Goal: Transaction & Acquisition: Purchase product/service

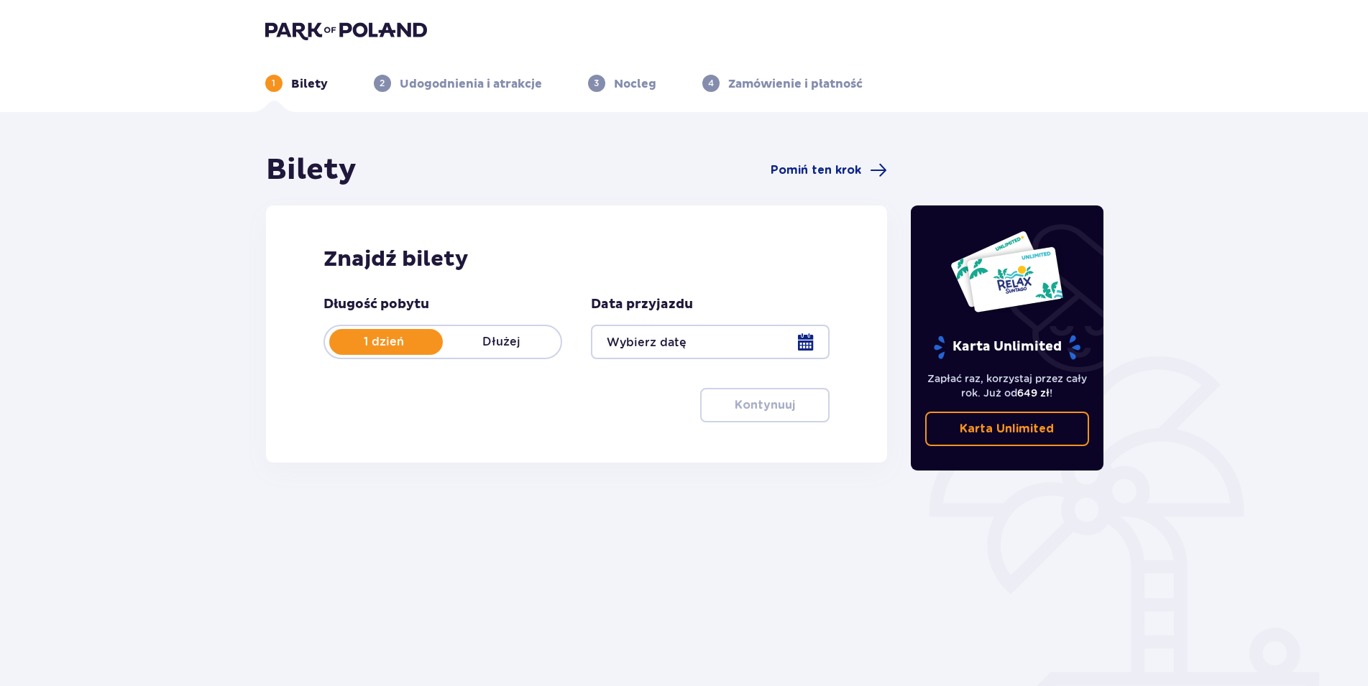
click at [729, 346] on div at bounding box center [710, 342] width 239 height 34
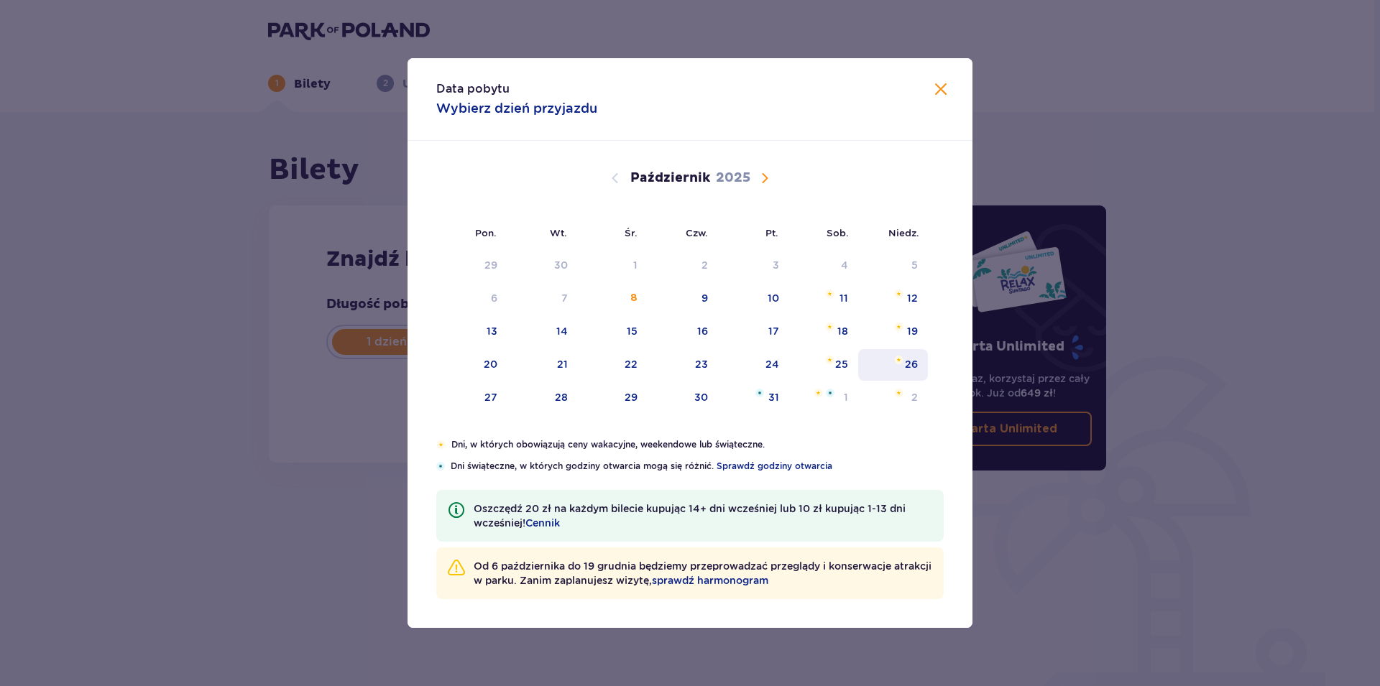
click at [915, 357] on div "26" at bounding box center [911, 364] width 13 height 14
type input "26.10.25"
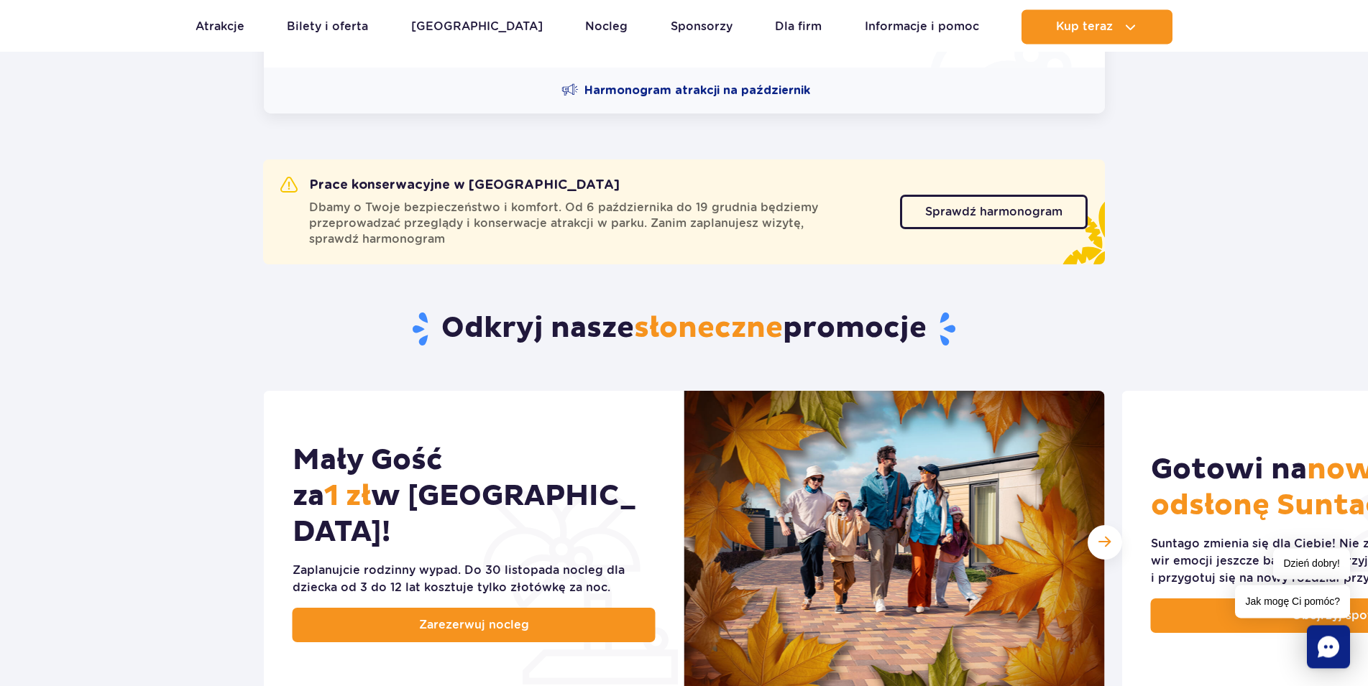
scroll to position [440, 0]
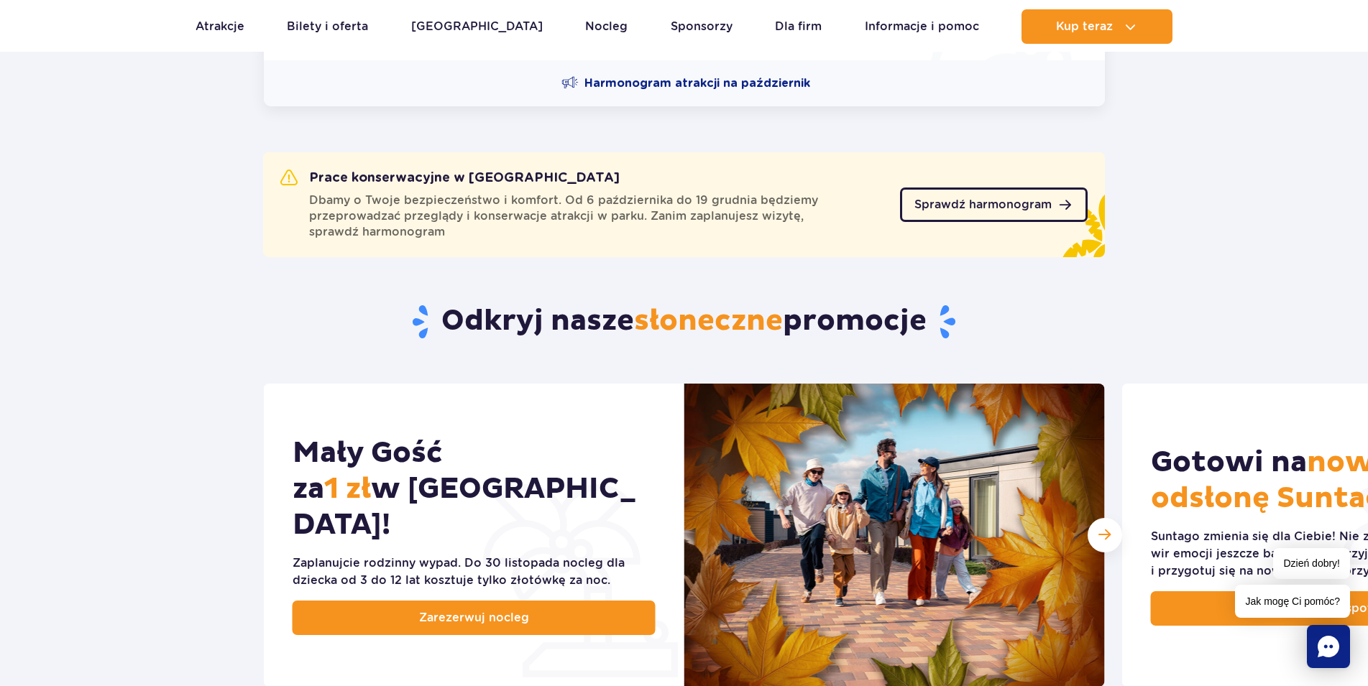
click at [946, 202] on span "Sprawdź harmonogram" at bounding box center [982, 204] width 137 height 11
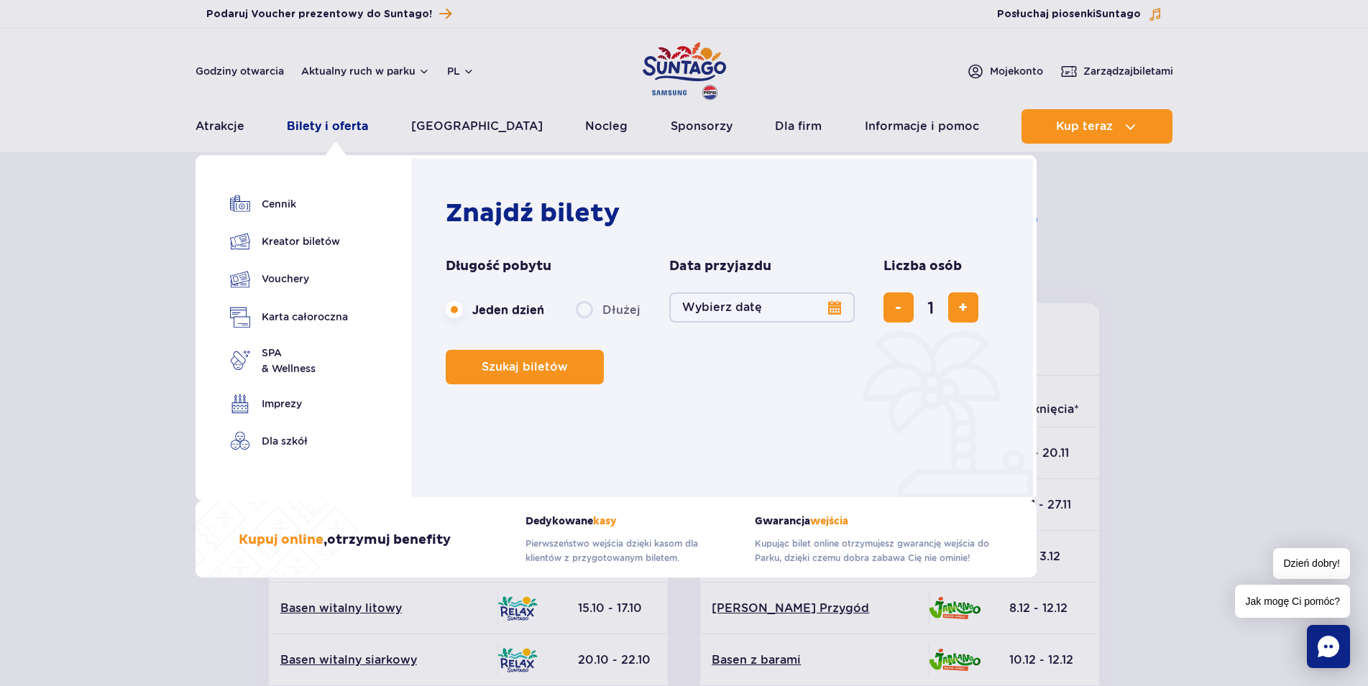
click at [318, 124] on link "Bilety i oferta" at bounding box center [327, 126] width 81 height 34
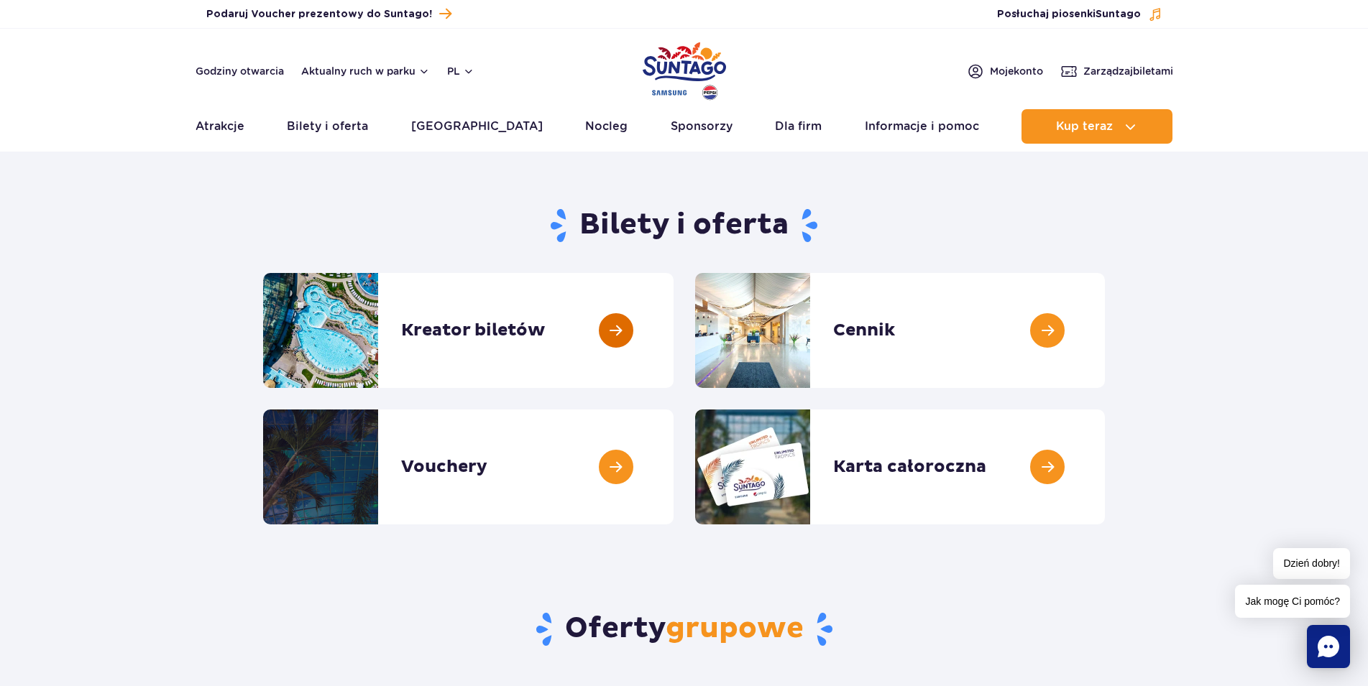
click at [673, 333] on link at bounding box center [673, 330] width 0 height 115
click at [673, 338] on link at bounding box center [673, 330] width 0 height 115
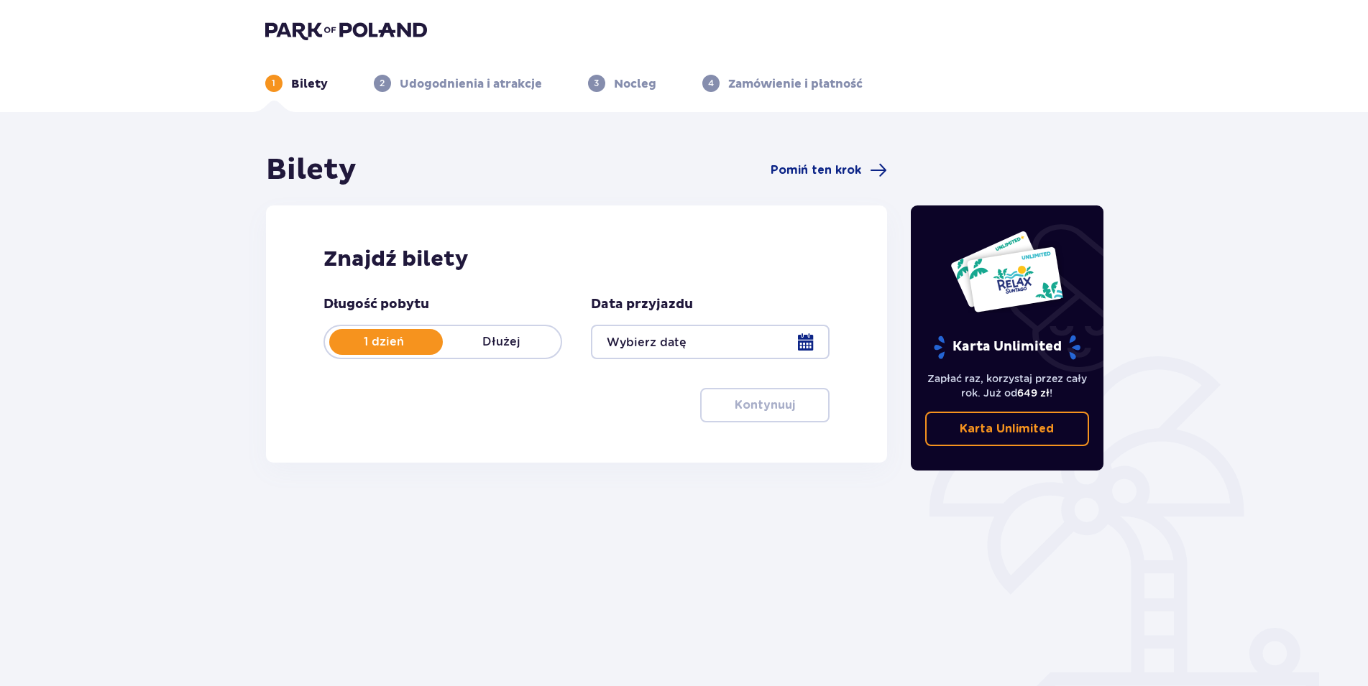
click at [739, 349] on div at bounding box center [710, 342] width 239 height 34
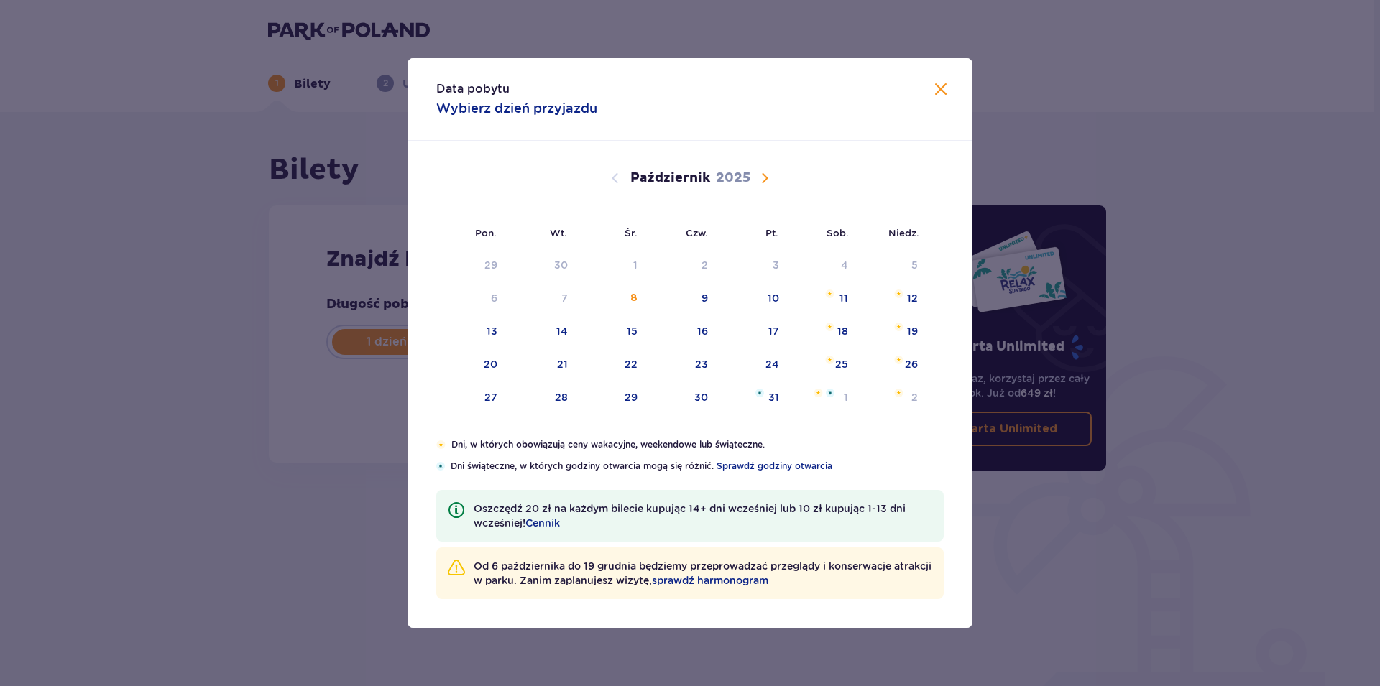
click at [905, 361] on div "26" at bounding box center [893, 365] width 70 height 32
type input "26.10.25"
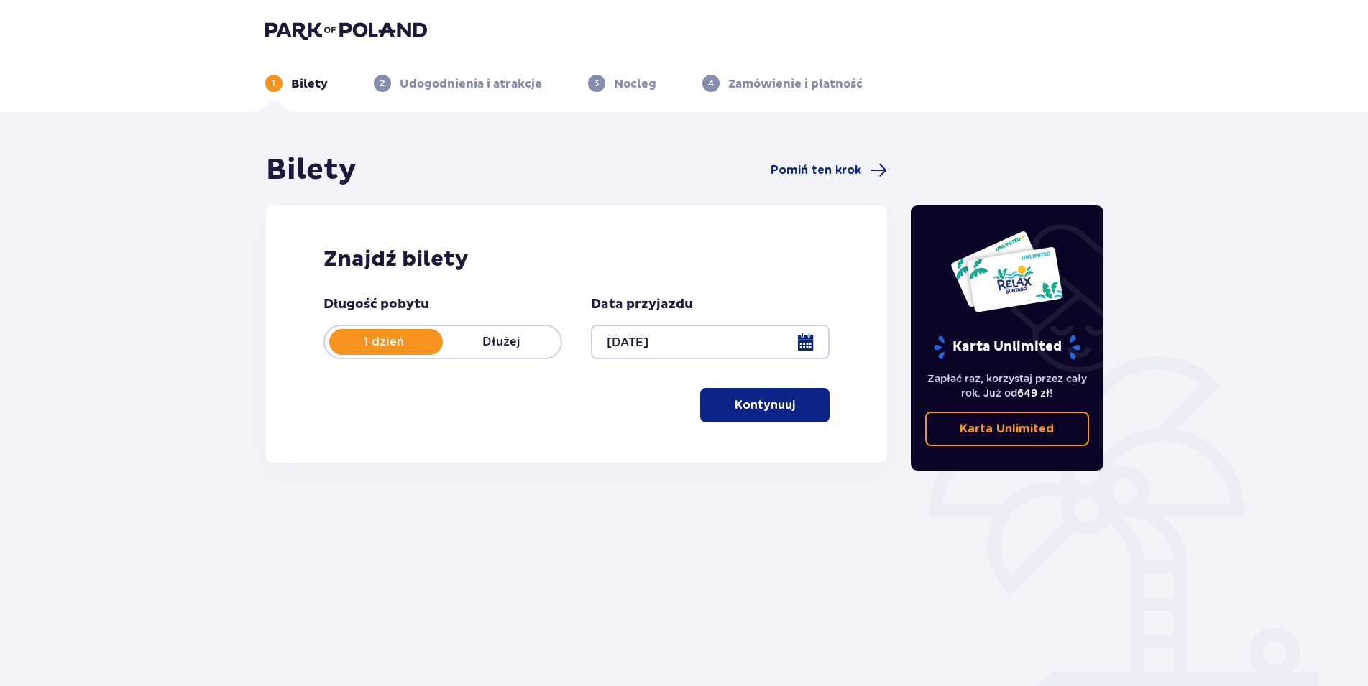
click at [765, 406] on p "Kontynuuj" at bounding box center [764, 405] width 60 height 16
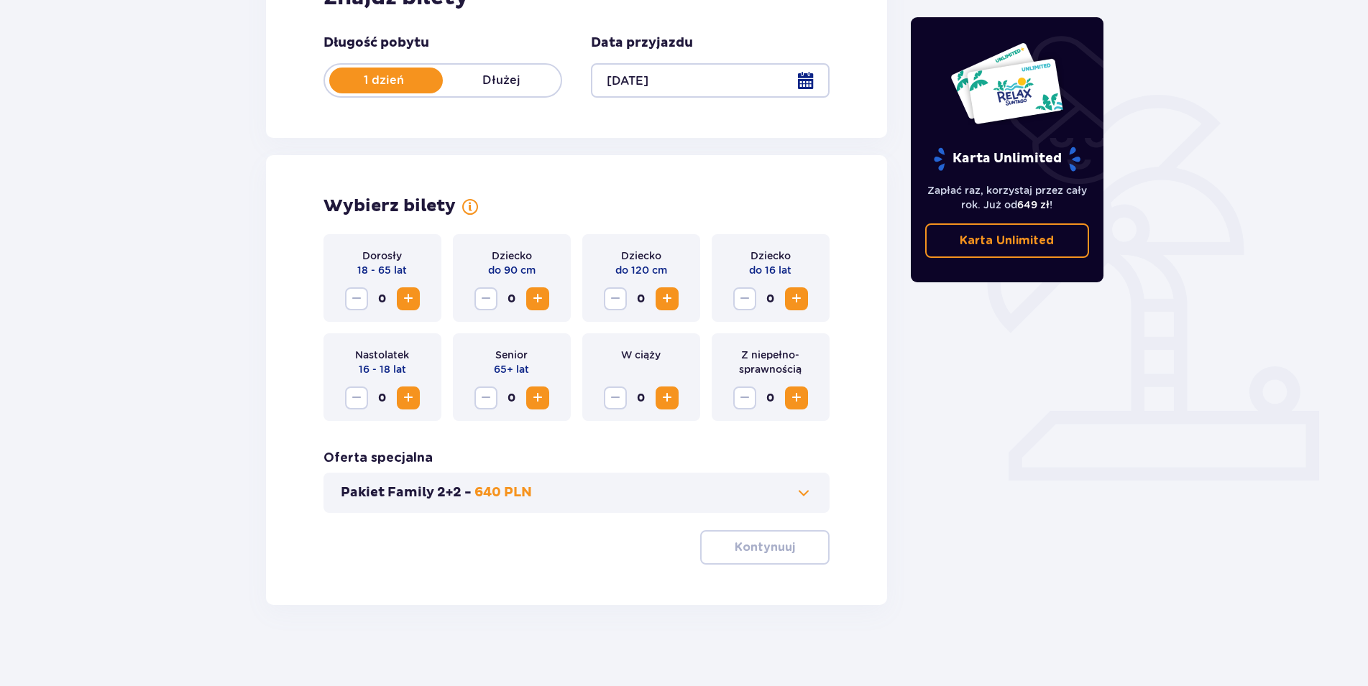
scroll to position [267, 0]
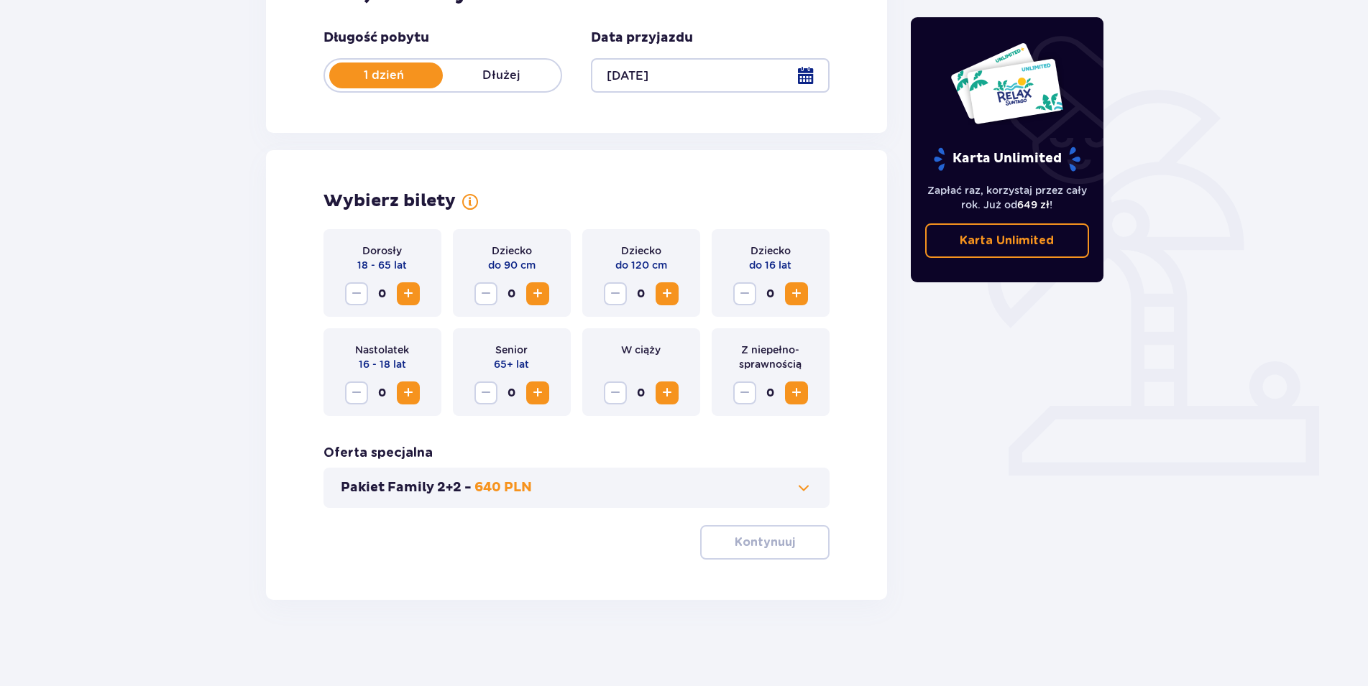
click at [407, 300] on span "Zwiększ" at bounding box center [408, 293] width 17 height 17
click at [799, 292] on span "Zwiększ" at bounding box center [796, 293] width 17 height 17
click at [788, 557] on button "Kontynuuj" at bounding box center [764, 542] width 129 height 34
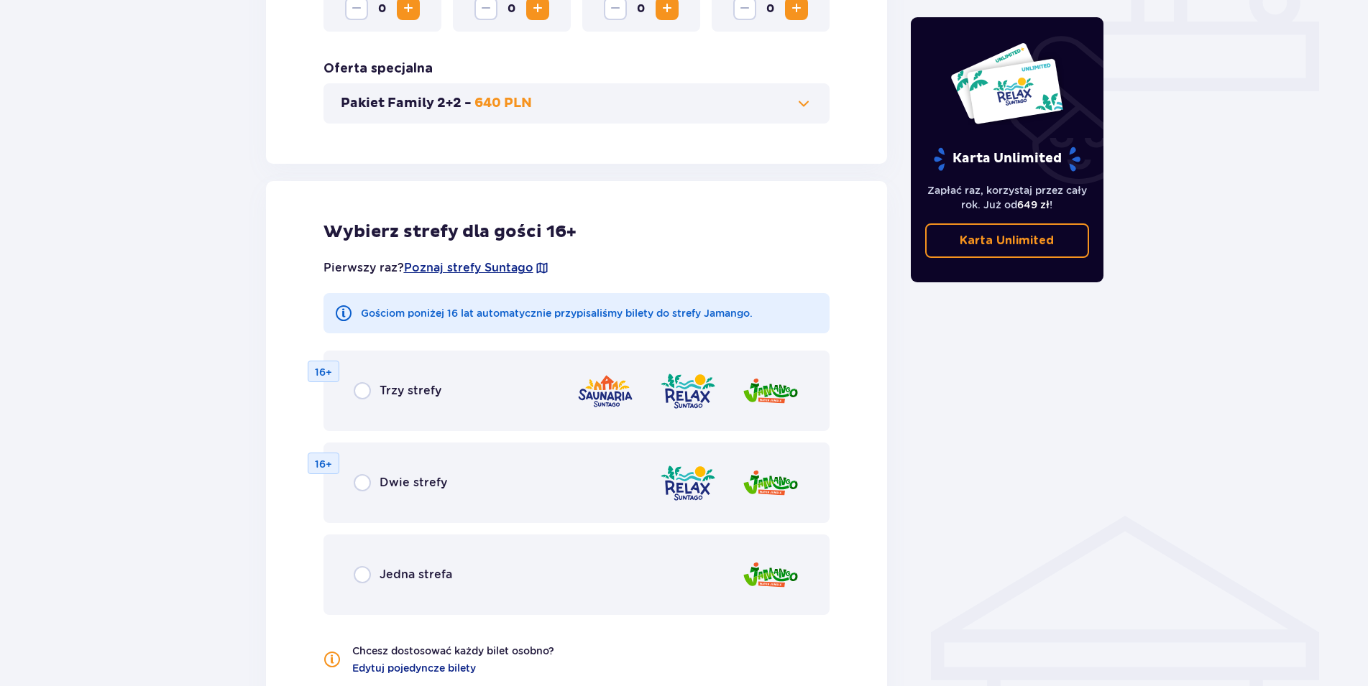
scroll to position [724, 0]
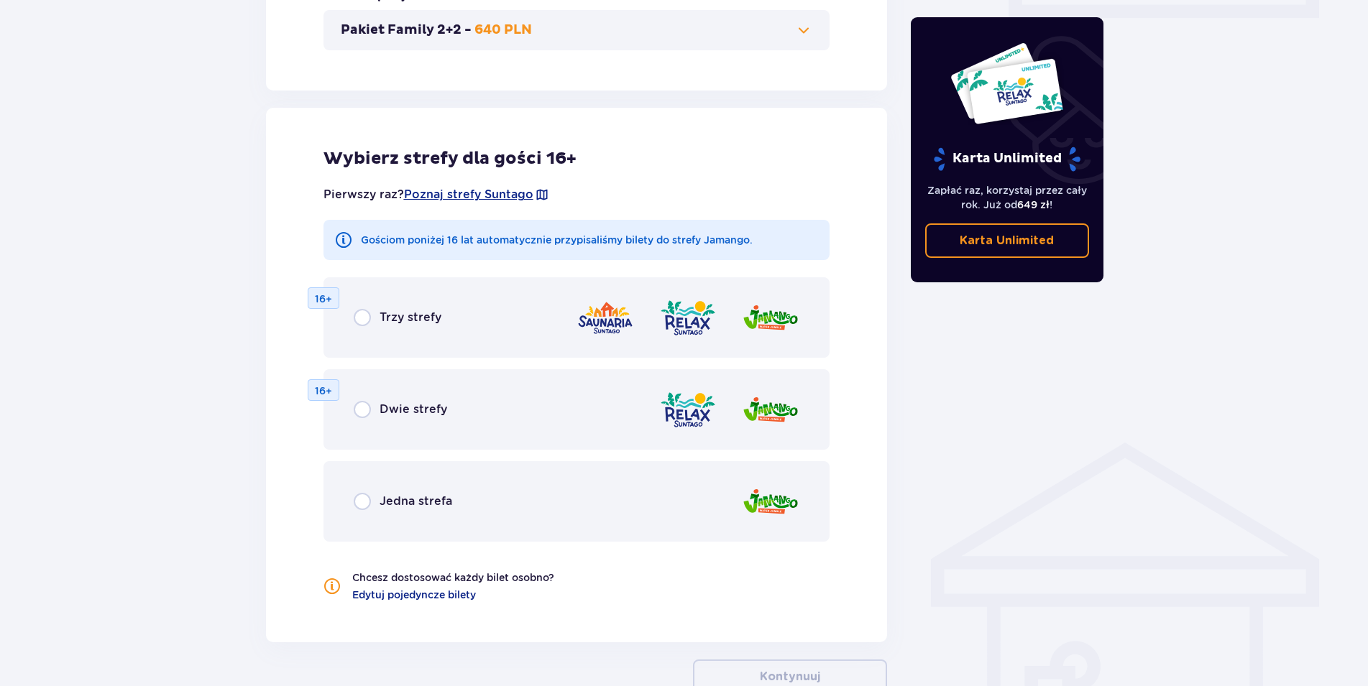
click at [384, 413] on span "Dwie strefy" at bounding box center [413, 410] width 68 height 16
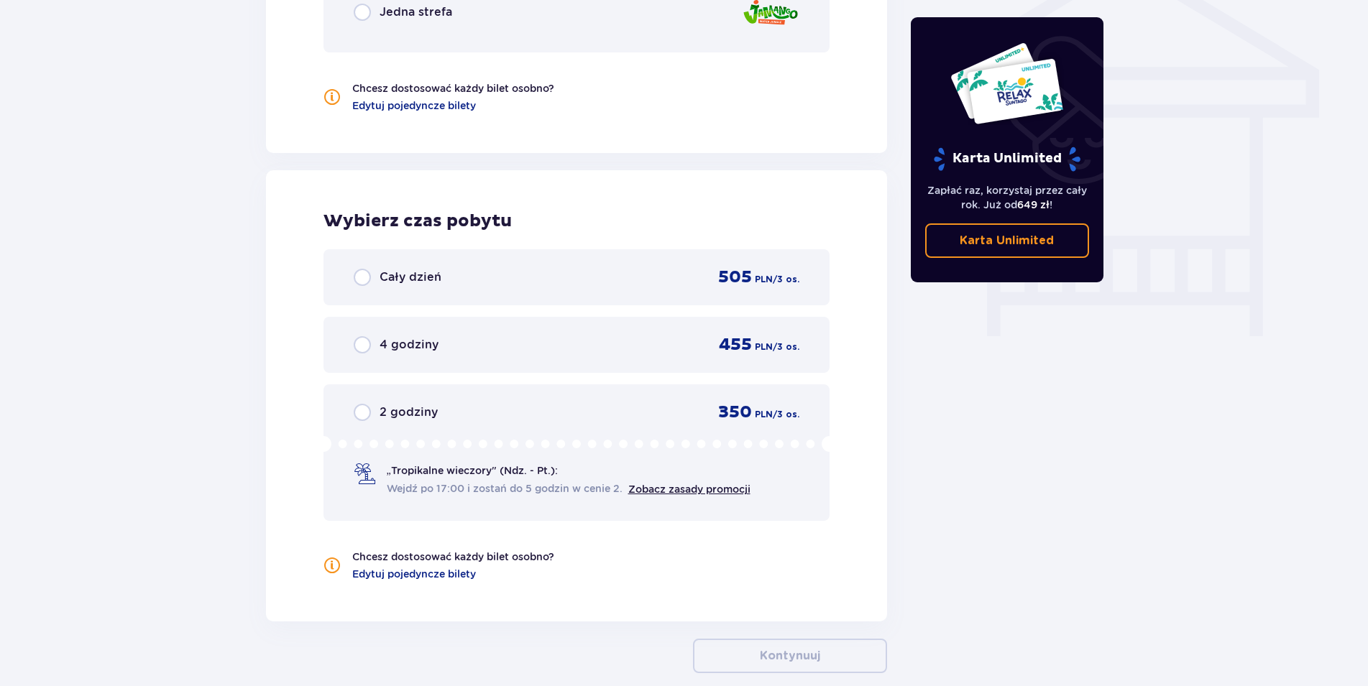
scroll to position [1140, 0]
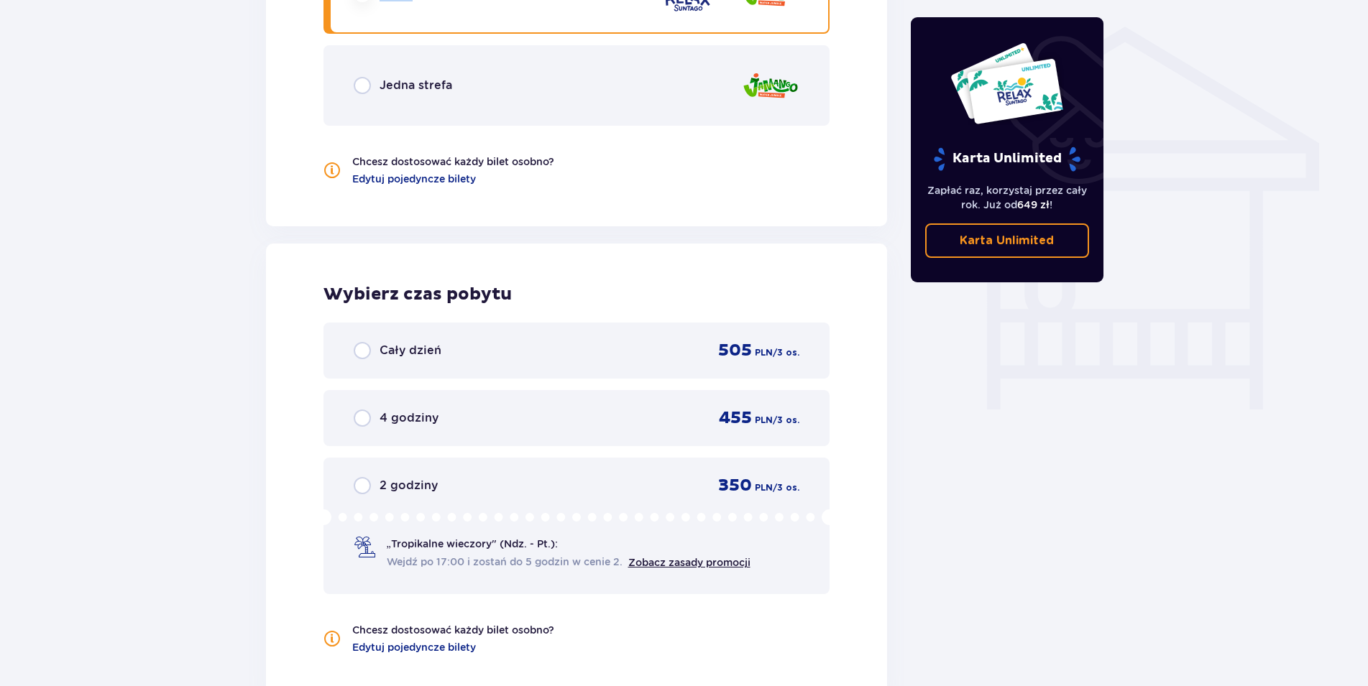
click at [361, 418] on input "radio" at bounding box center [362, 418] width 17 height 17
radio input "true"
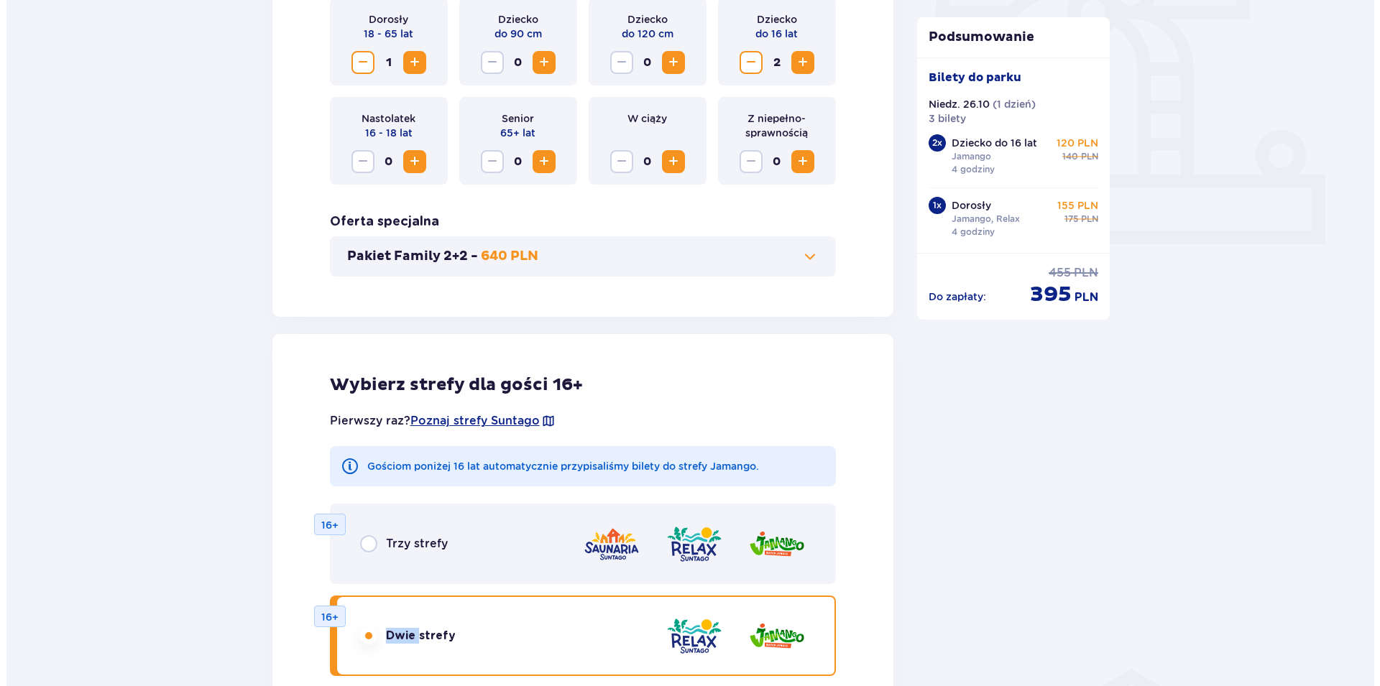
scroll to position [513, 0]
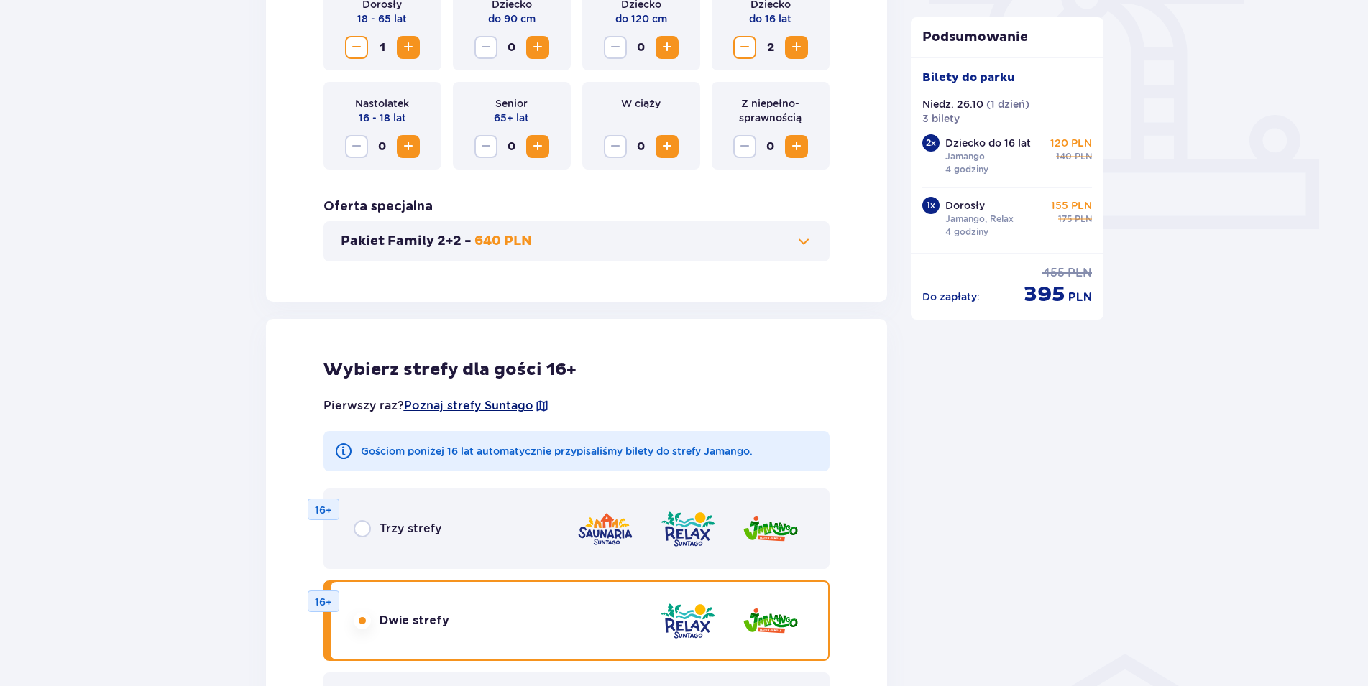
click at [446, 404] on span "Poznaj strefy Suntago" at bounding box center [468, 406] width 129 height 16
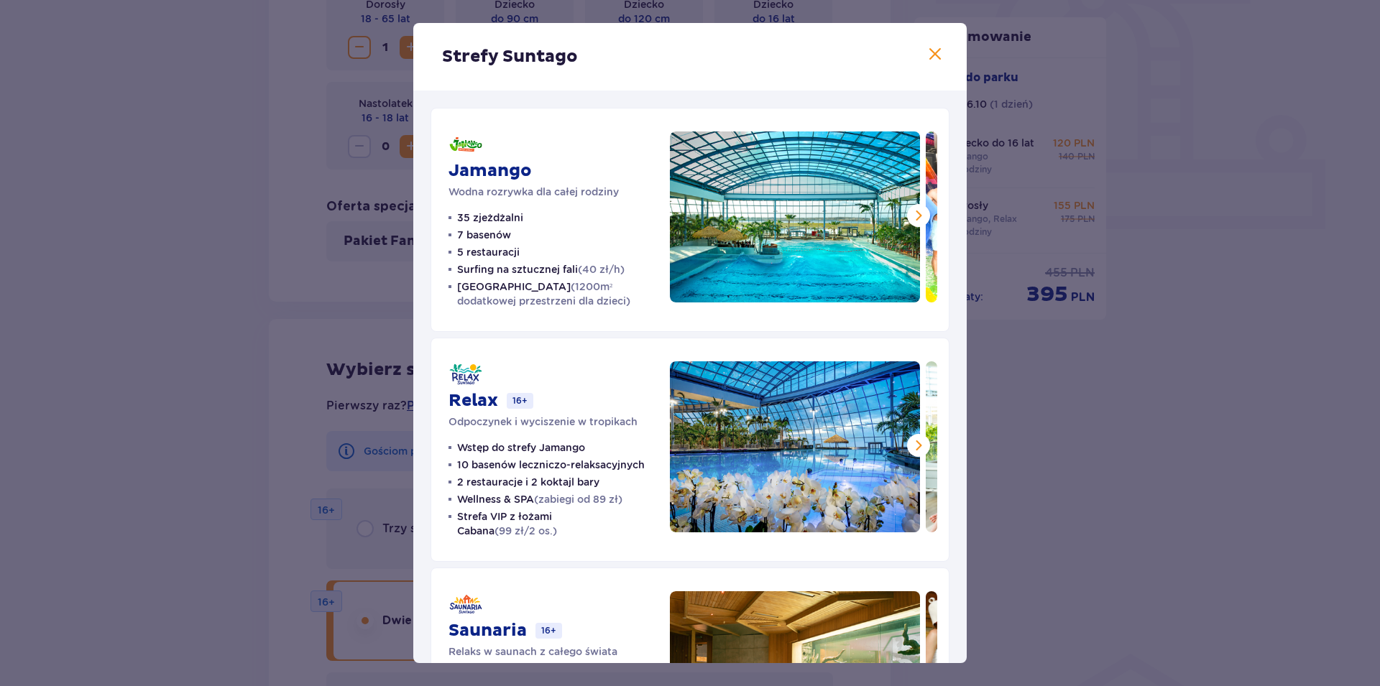
click at [926, 57] on span at bounding box center [934, 54] width 17 height 17
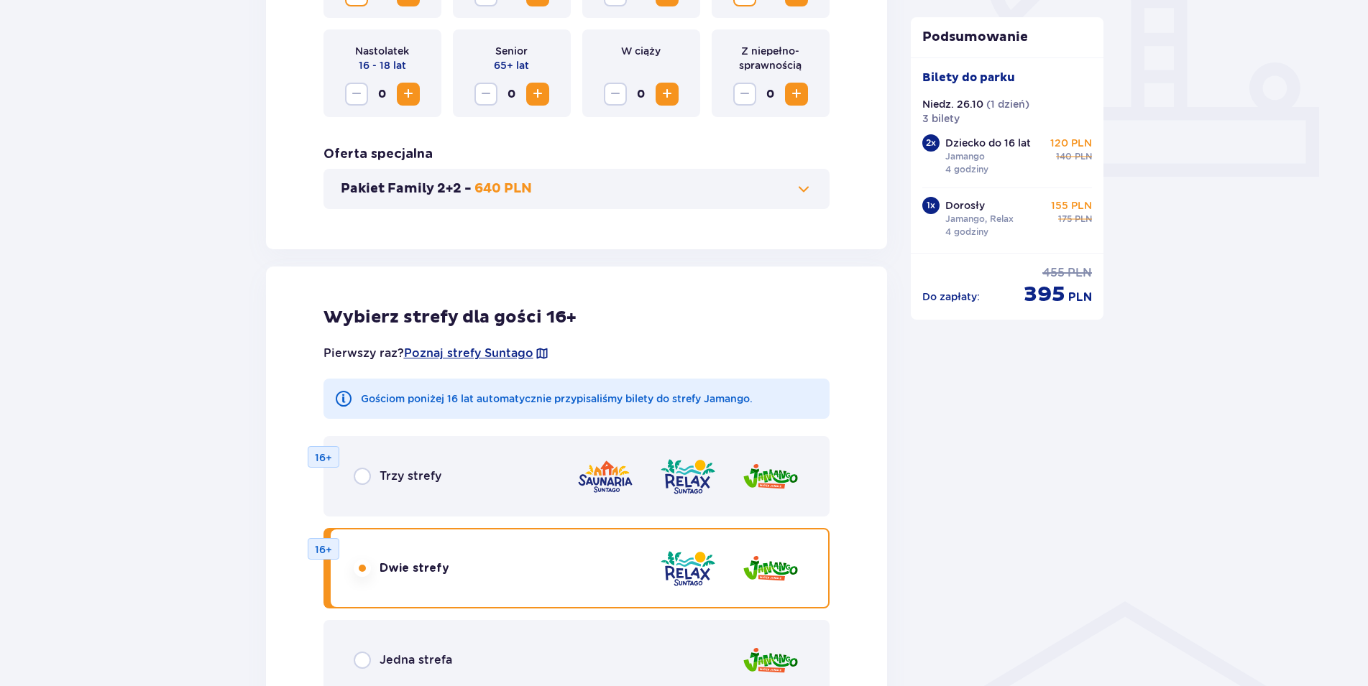
scroll to position [660, 0]
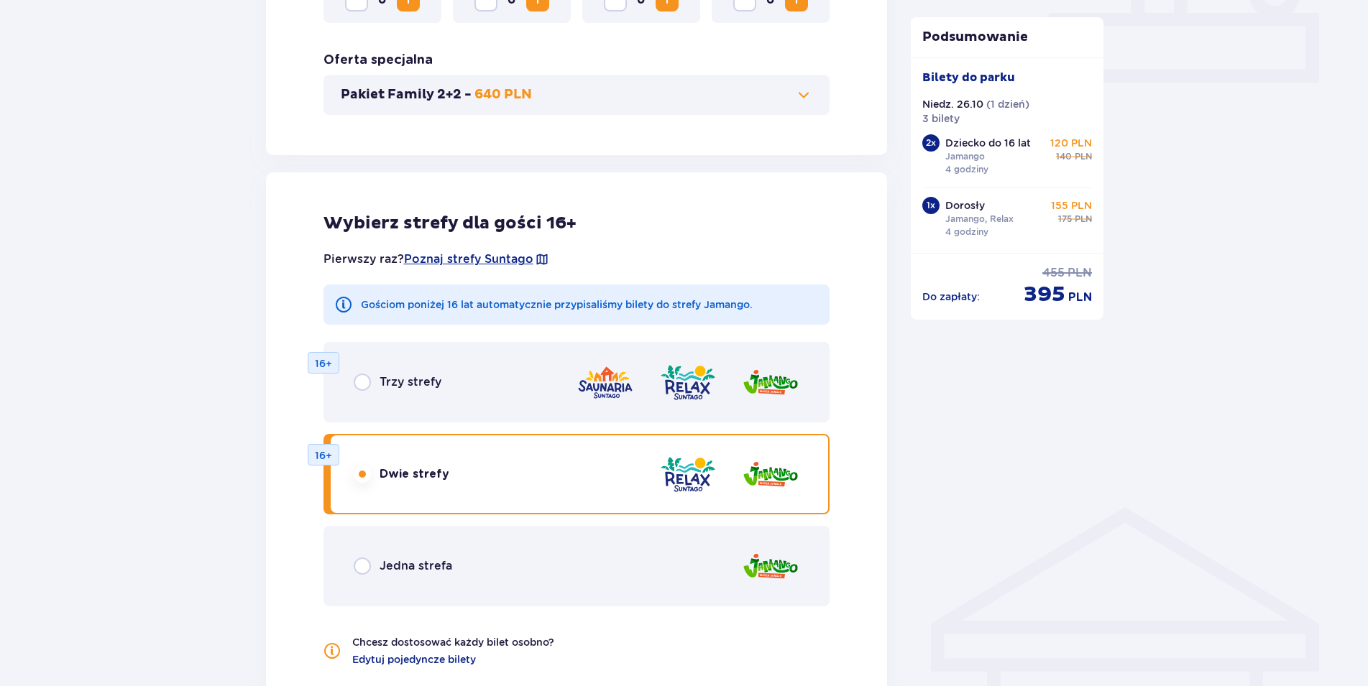
click at [362, 568] on input "radio" at bounding box center [362, 566] width 17 height 17
radio input "true"
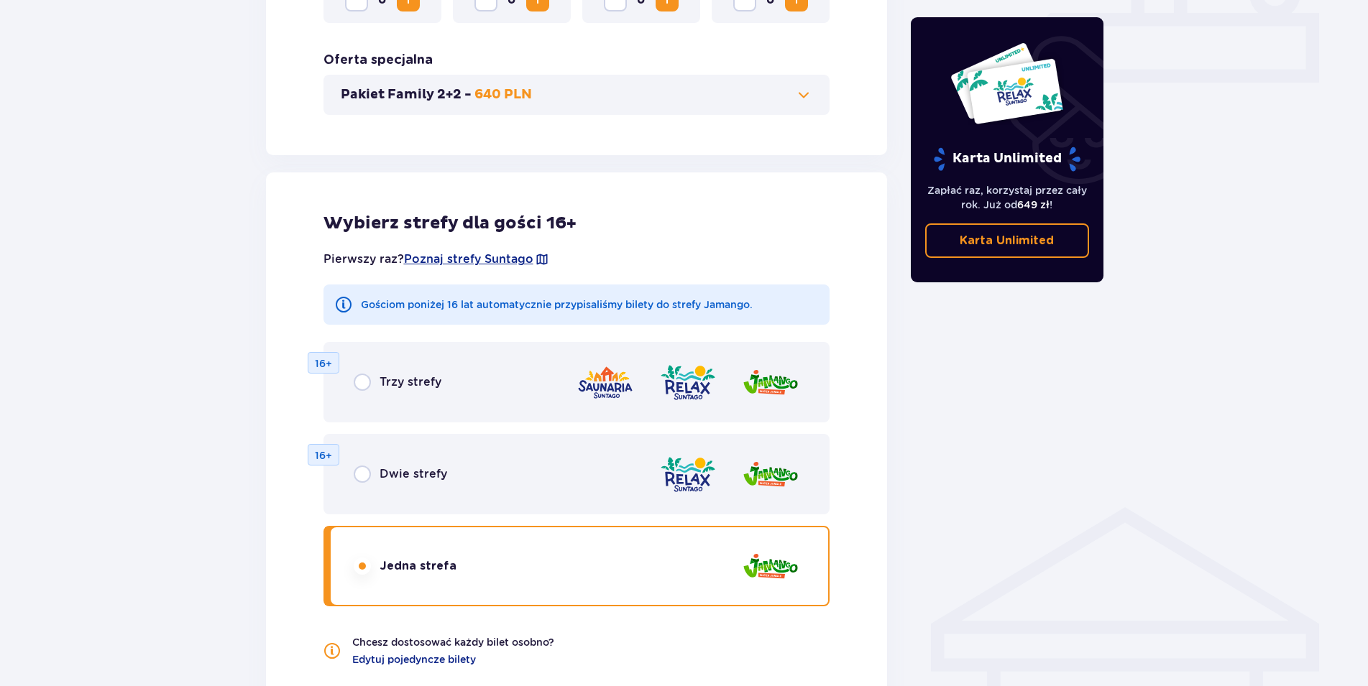
scroll to position [1287, 0]
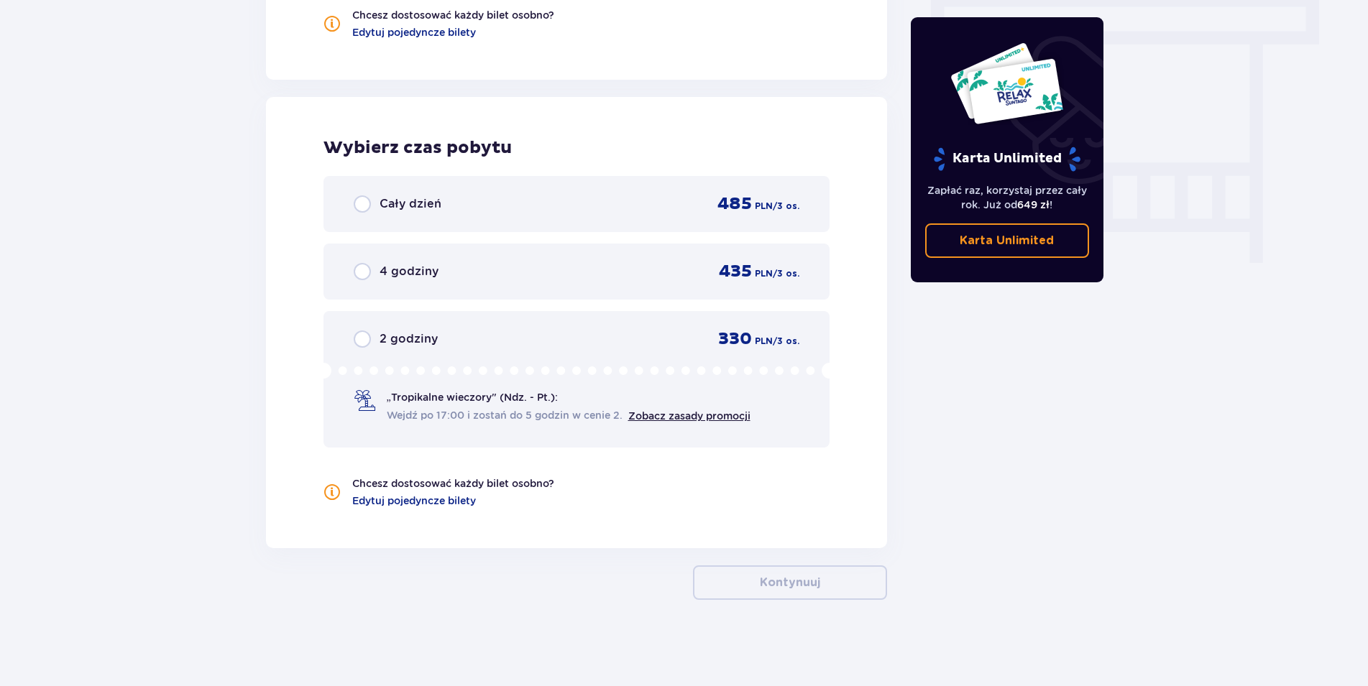
click at [395, 264] on div "4 godziny" at bounding box center [396, 271] width 85 height 17
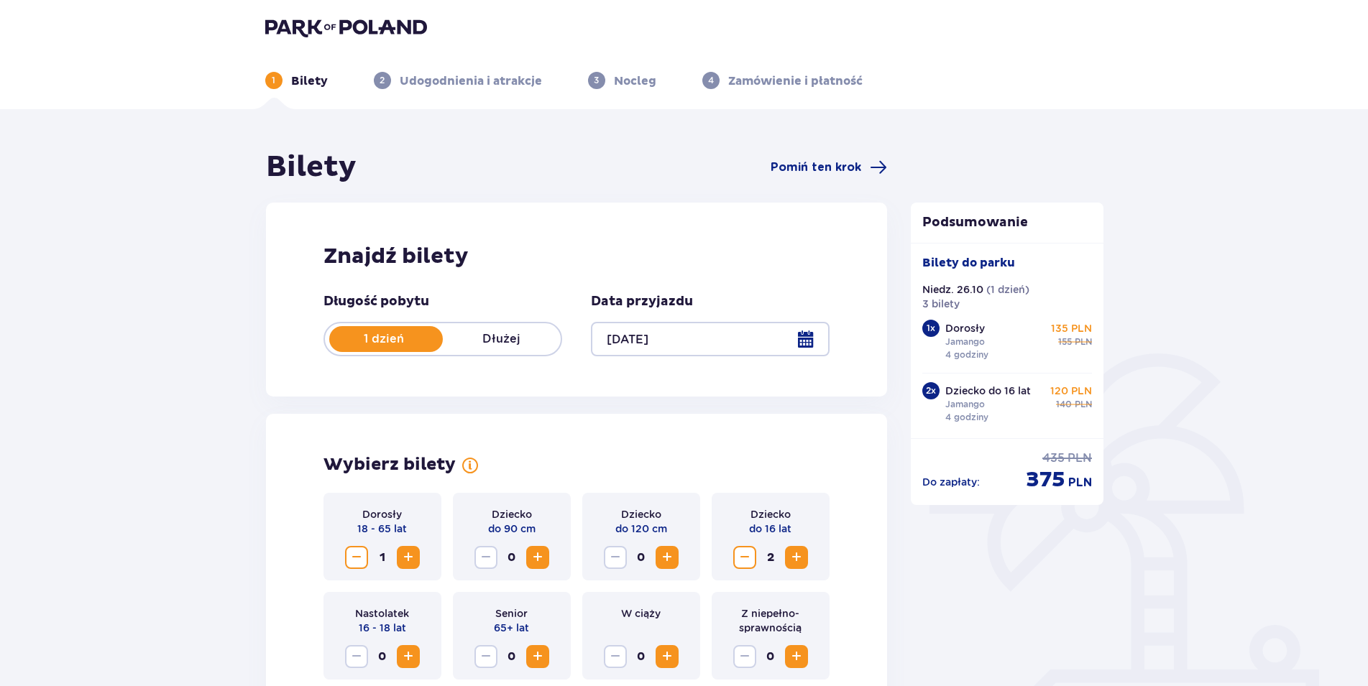
scroll to position [0, 0]
